Goal: Information Seeking & Learning: Learn about a topic

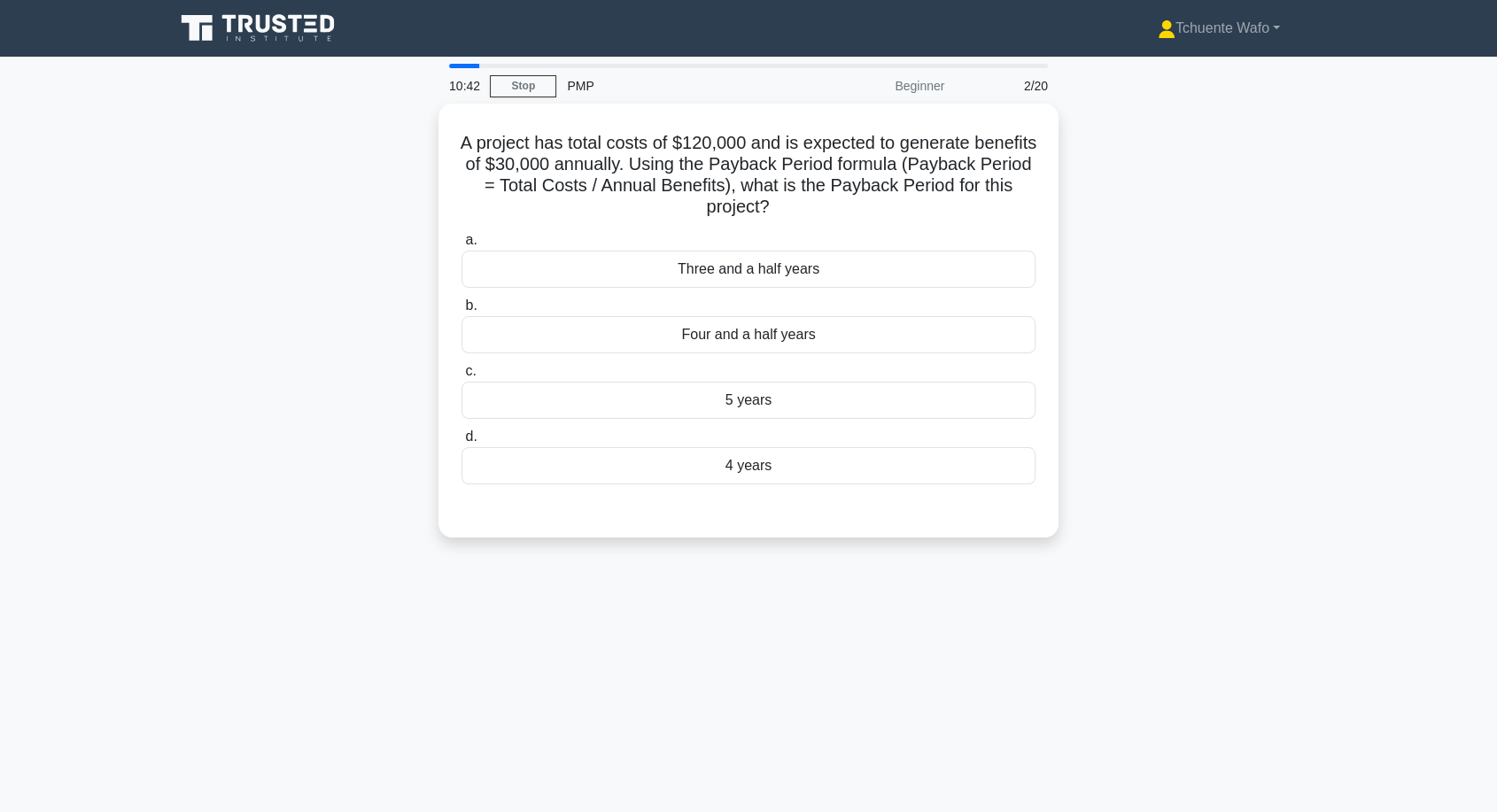
drag, startPoint x: 0, startPoint y: 0, endPoint x: 1084, endPoint y: 334, distance: 1134.3
click at [1084, 334] on div "A project has total costs of $120,000 and is expected to generate benefits of $…" at bounding box center [748, 331] width 1169 height 455
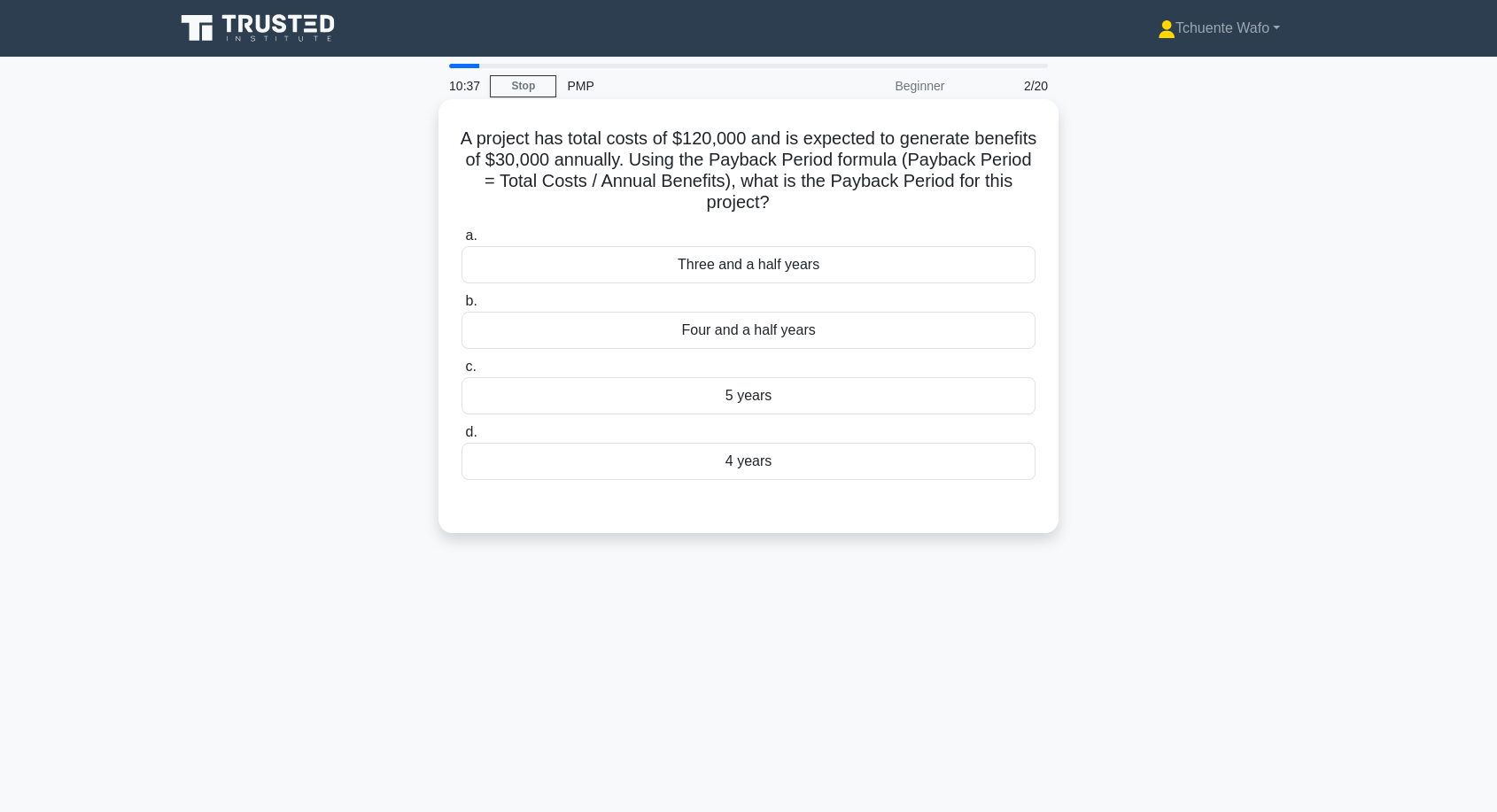
click at [771, 460] on div "4 years" at bounding box center [748, 461] width 574 height 37
click at [462, 438] on input "d. 4 years" at bounding box center [462, 432] width 0 height 12
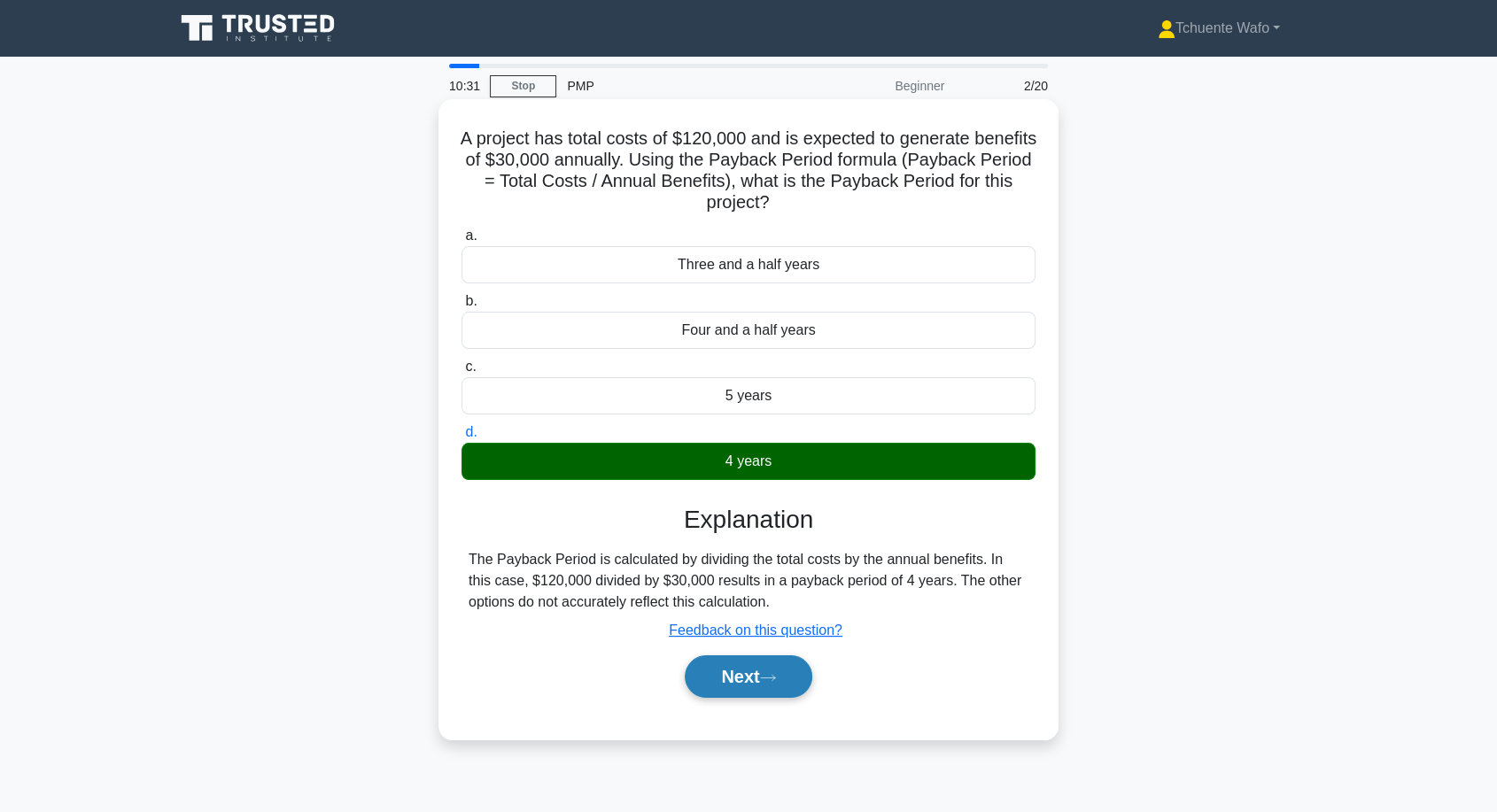
click at [716, 661] on button "Next" at bounding box center [748, 677] width 127 height 43
click at [758, 678] on button "Next" at bounding box center [748, 677] width 127 height 43
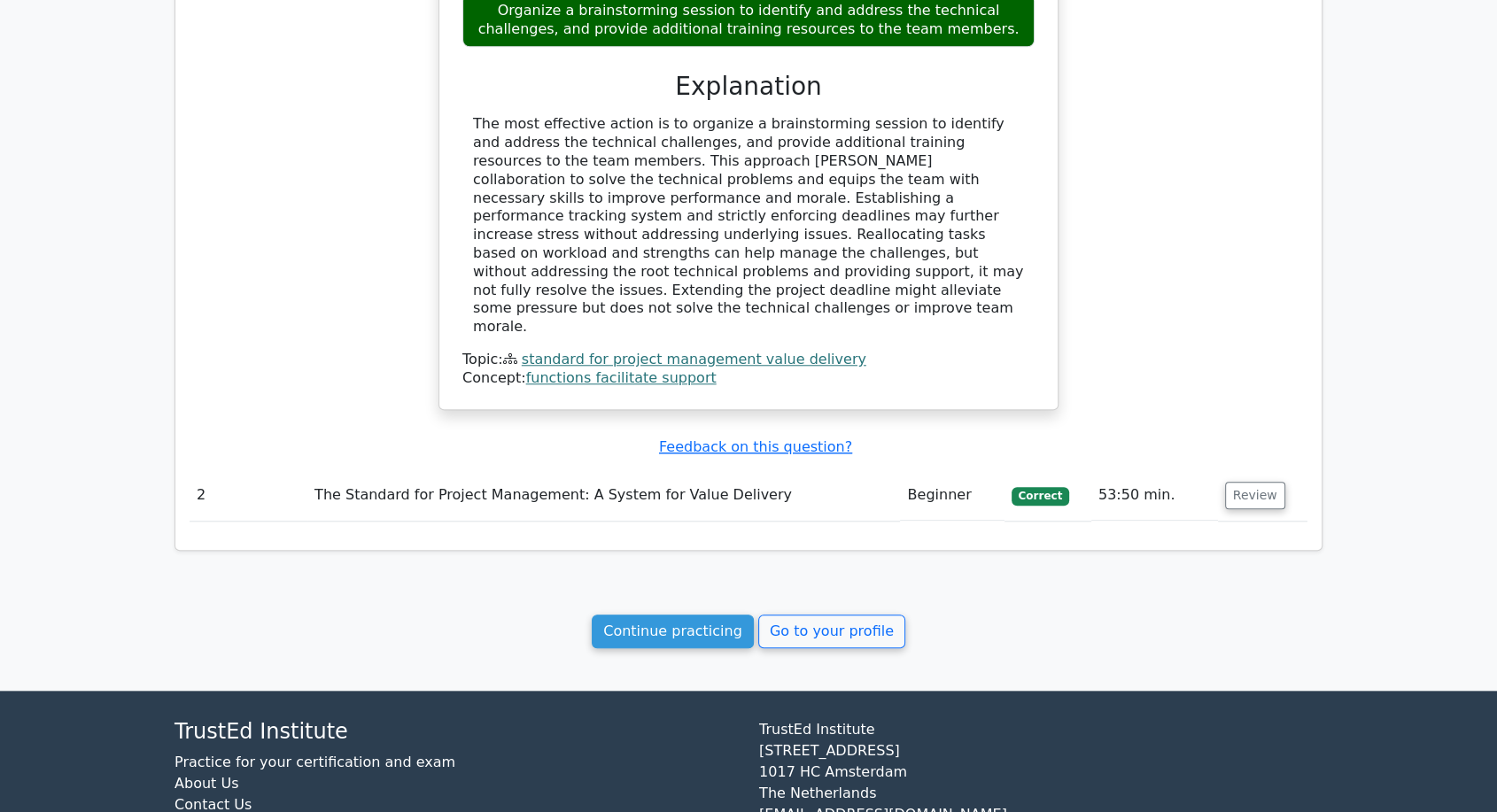
scroll to position [1618, 0]
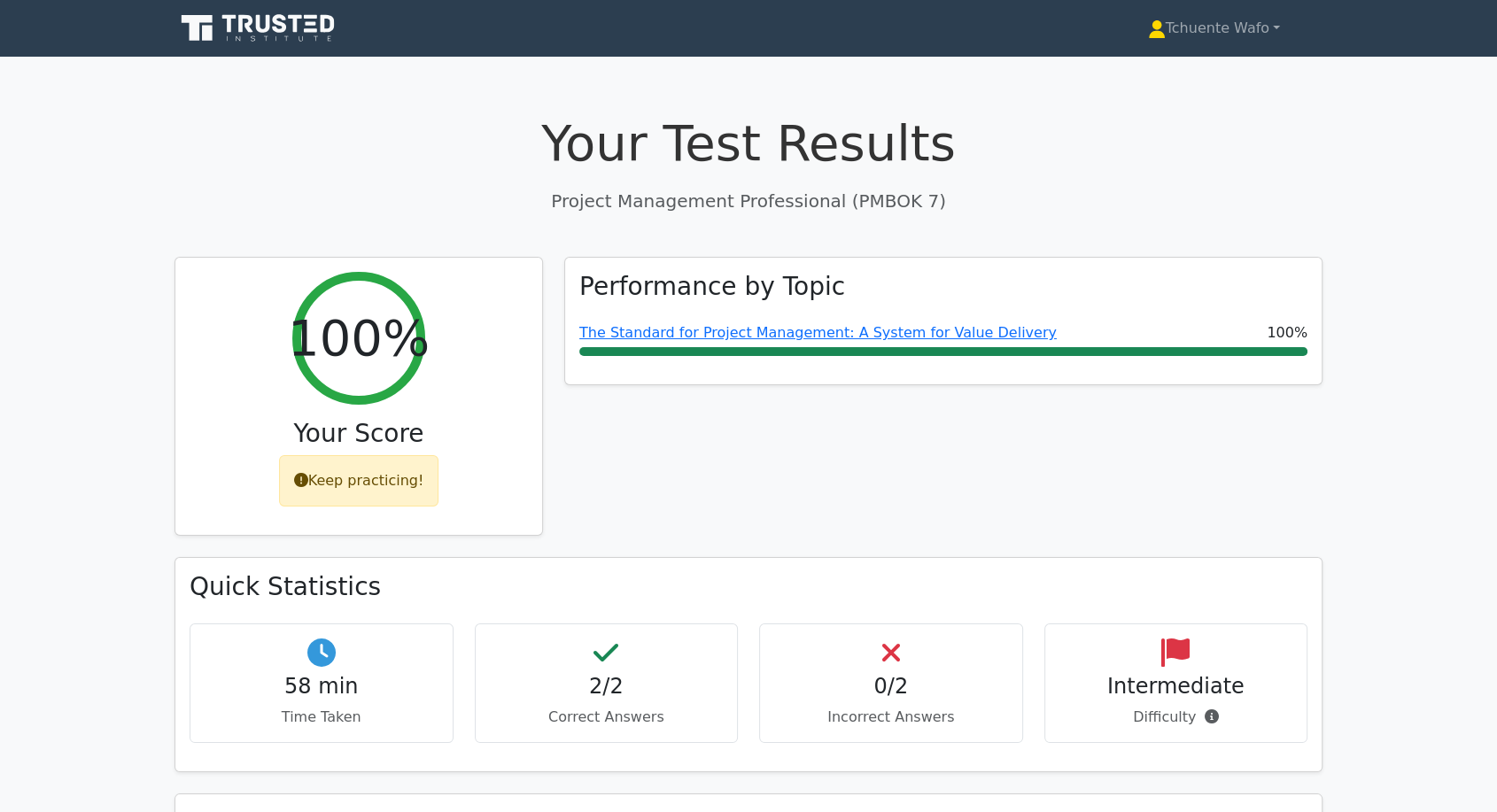
scroll to position [0, 0]
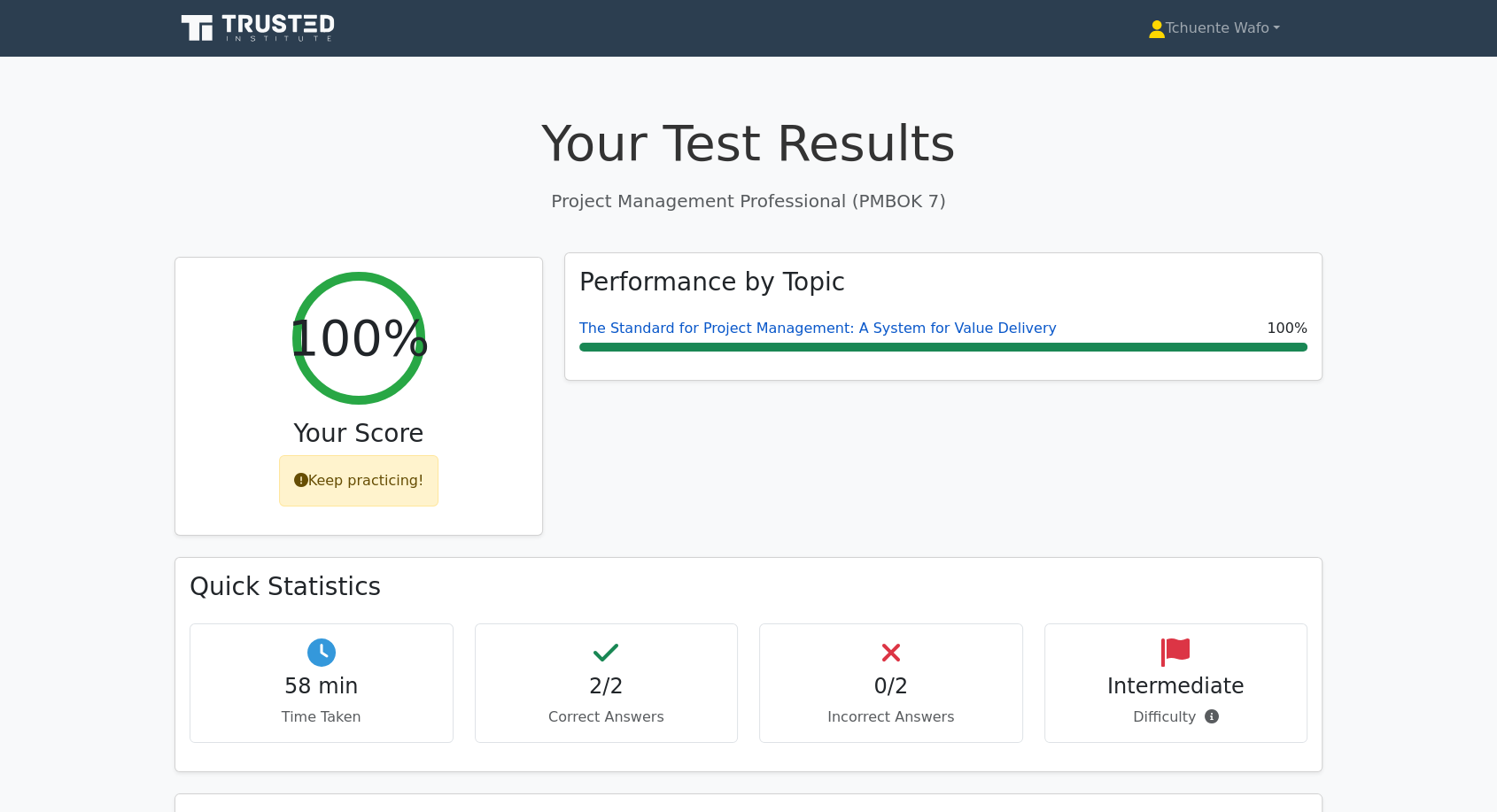
click at [918, 330] on link "The Standard for Project Management: A System for Value Delivery" at bounding box center [818, 328] width 477 height 17
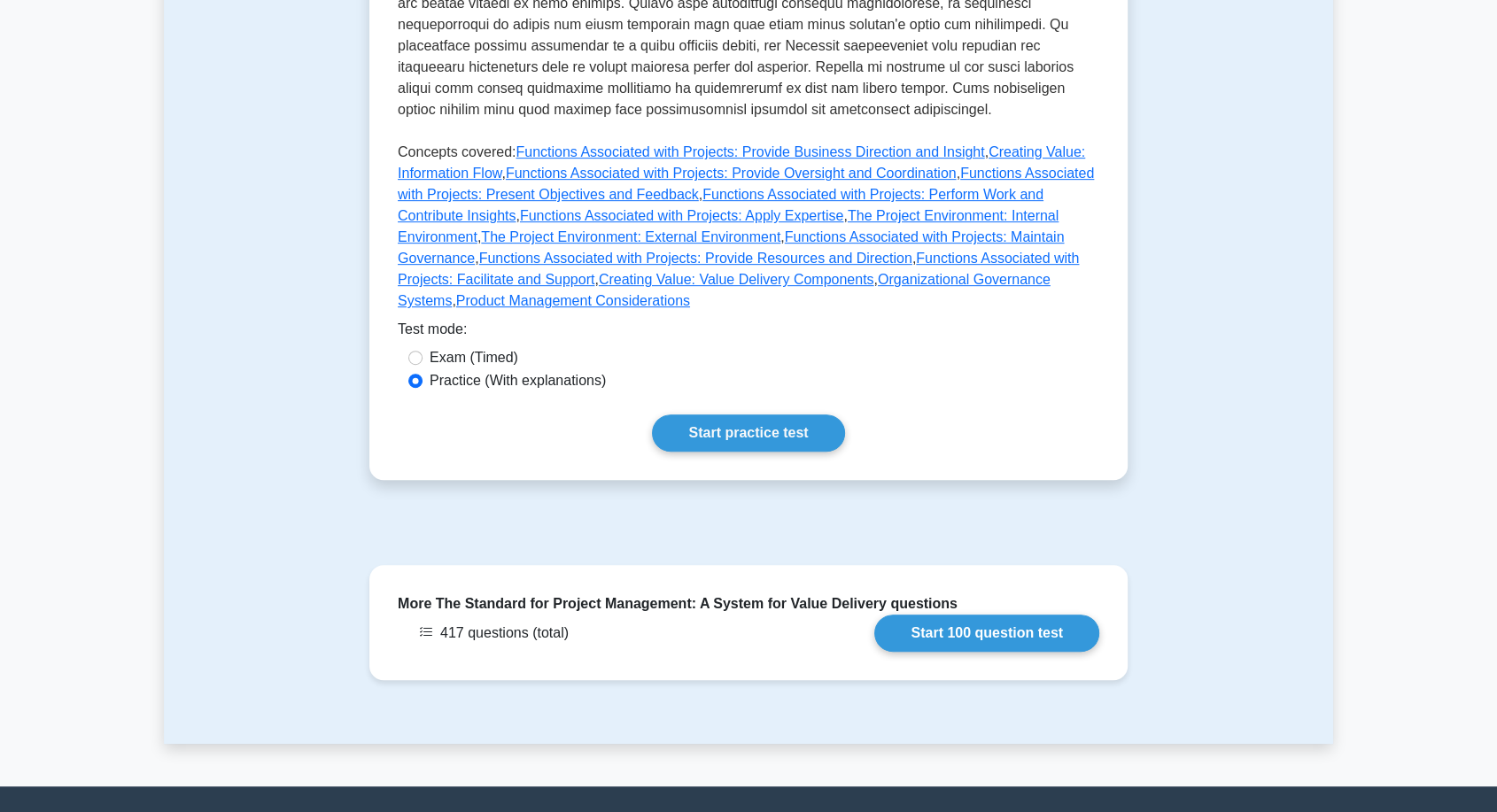
scroll to position [832, 0]
